Goal: Transaction & Acquisition: Purchase product/service

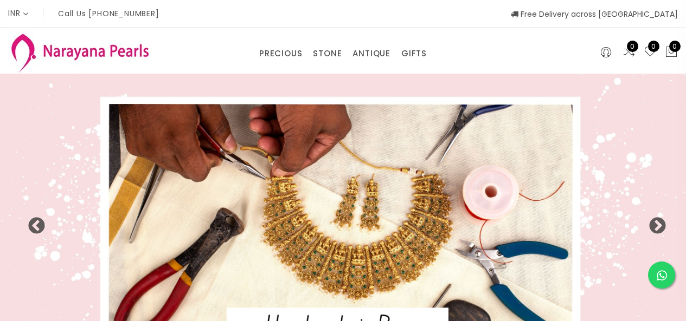
select select "INR"
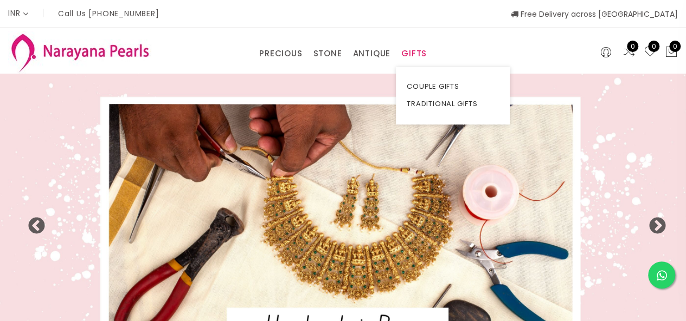
click at [414, 53] on link "GIFTS" at bounding box center [413, 54] width 25 height 16
click at [407, 102] on link "TRADITIONAL GIFTS" at bounding box center [453, 103] width 92 height 17
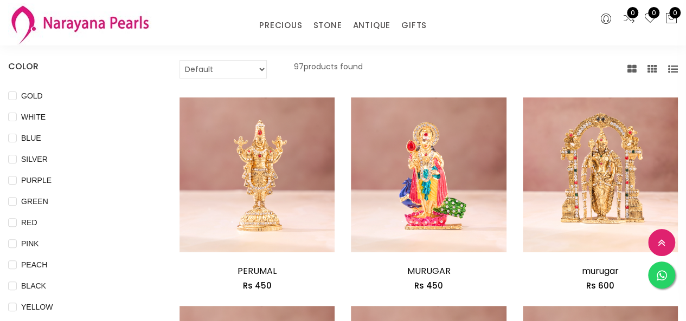
scroll to position [54, 0]
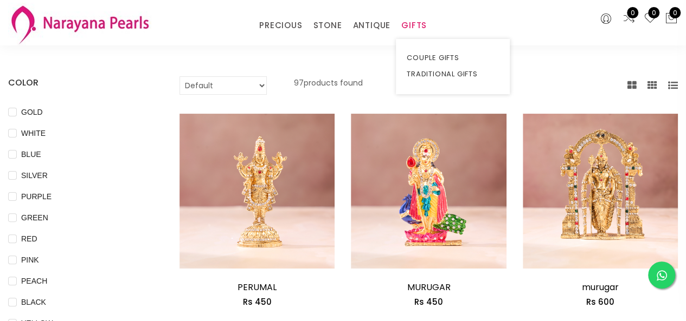
click at [403, 32] on link "GIFTS" at bounding box center [413, 25] width 25 height 16
click at [426, 74] on link "TRADITIONAL GIFTS" at bounding box center [453, 74] width 92 height 16
drag, startPoint x: 409, startPoint y: 24, endPoint x: 407, endPoint y: 32, distance: 8.4
click at [407, 24] on link "GIFTS" at bounding box center [413, 25] width 25 height 16
click at [439, 46] on ul "COUPLE GIFTS TRADITIONAL GIFTS" at bounding box center [453, 66] width 114 height 55
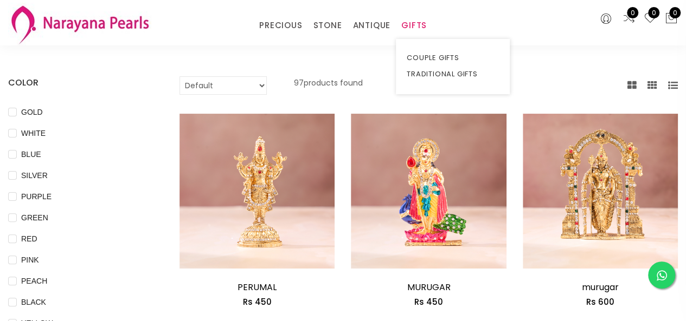
click at [435, 49] on ul "COUPLE GIFTS TRADITIONAL GIFTS" at bounding box center [453, 66] width 114 height 55
click at [434, 51] on link "COUPLE GIFTS" at bounding box center [453, 58] width 92 height 16
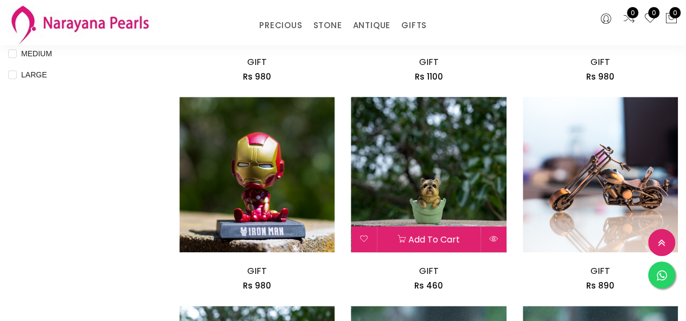
scroll to position [542, 0]
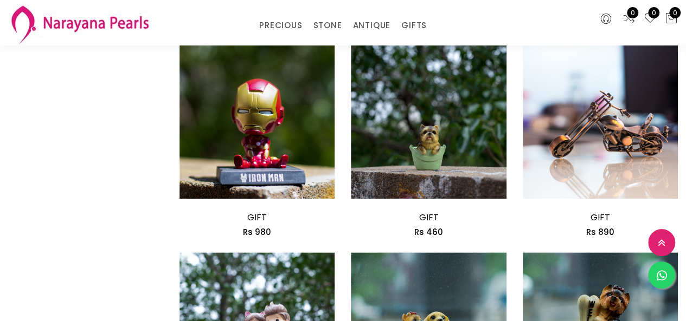
drag, startPoint x: 0, startPoint y: 56, endPoint x: 32, endPoint y: 53, distance: 32.1
